Goal: Information Seeking & Learning: Learn about a topic

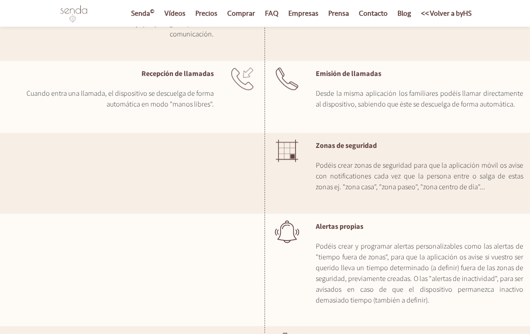
scroll to position [1387, 0]
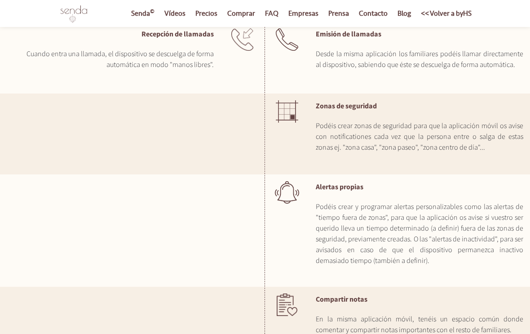
click at [134, 7] on link "Senda ©" at bounding box center [143, 13] width 32 height 27
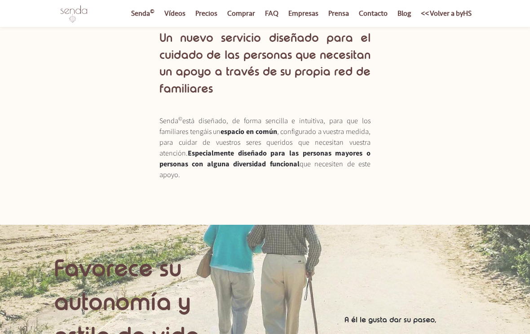
scroll to position [349, 0]
